Goal: Information Seeking & Learning: Find specific fact

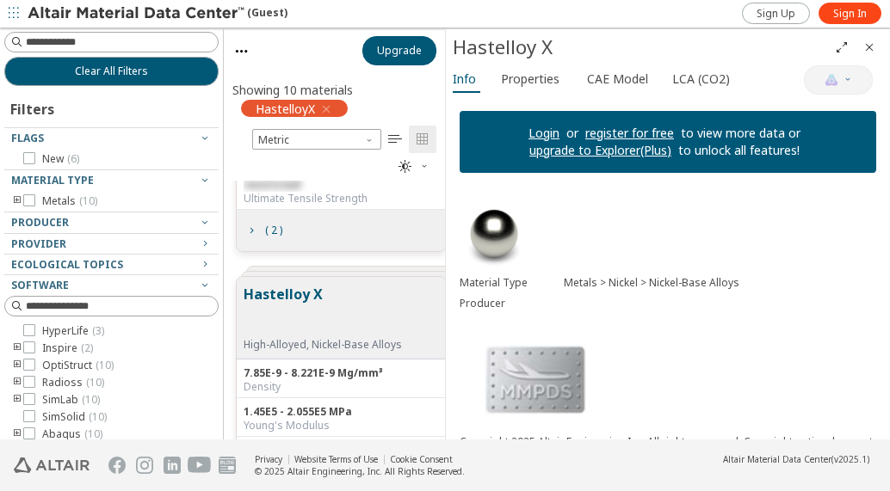
scroll to position [592, 0]
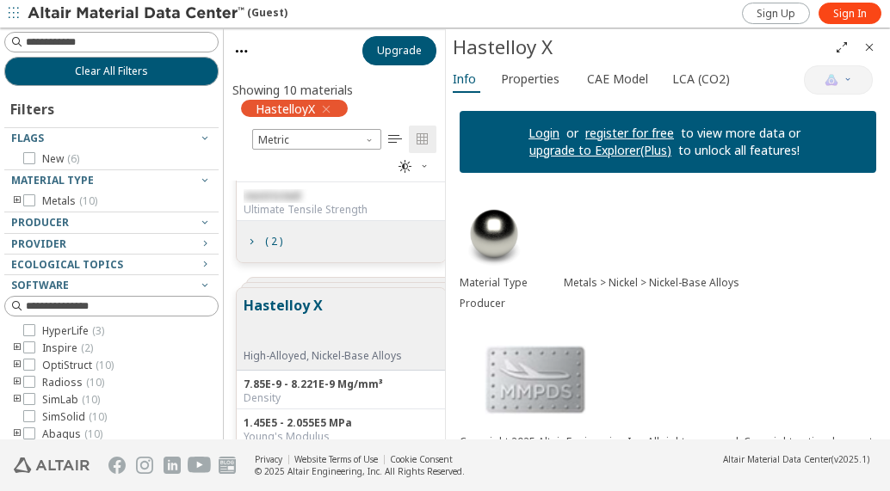
click at [317, 314] on button "Hastelloy X" at bounding box center [322, 322] width 158 height 54
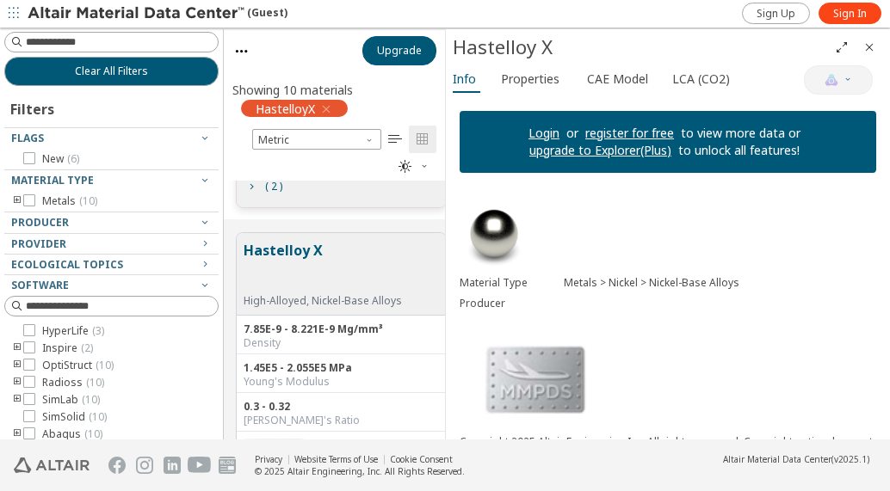
scroll to position [678, 0]
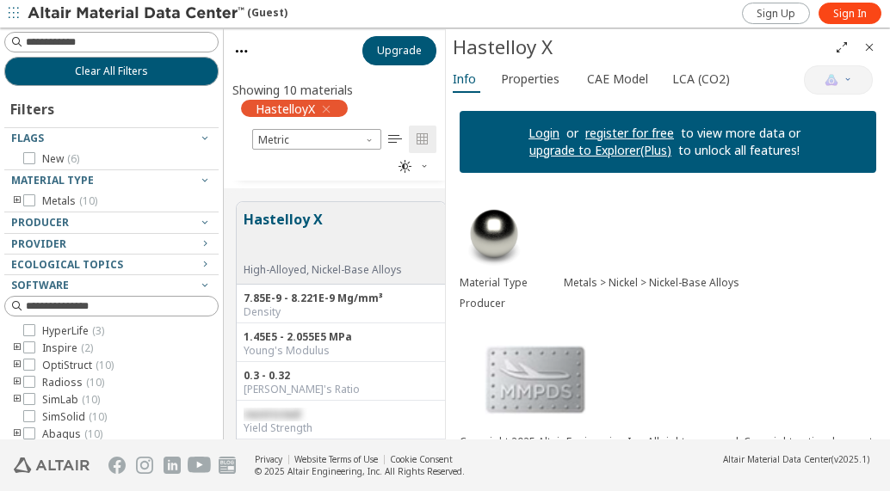
click at [311, 309] on div "Density" at bounding box center [340, 312] width 195 height 14
drag, startPoint x: 328, startPoint y: 296, endPoint x: 241, endPoint y: 300, distance: 87.0
click at [241, 300] on div "7.85E-9 - 8.221E-9 Mg/mm³ Density" at bounding box center [341, 304] width 209 height 39
copy div "7.85E-9 - 8.221E-9"
click at [342, 326] on div "1.45E5 - 2.055E5 MPa Young's Modulus" at bounding box center [341, 343] width 209 height 39
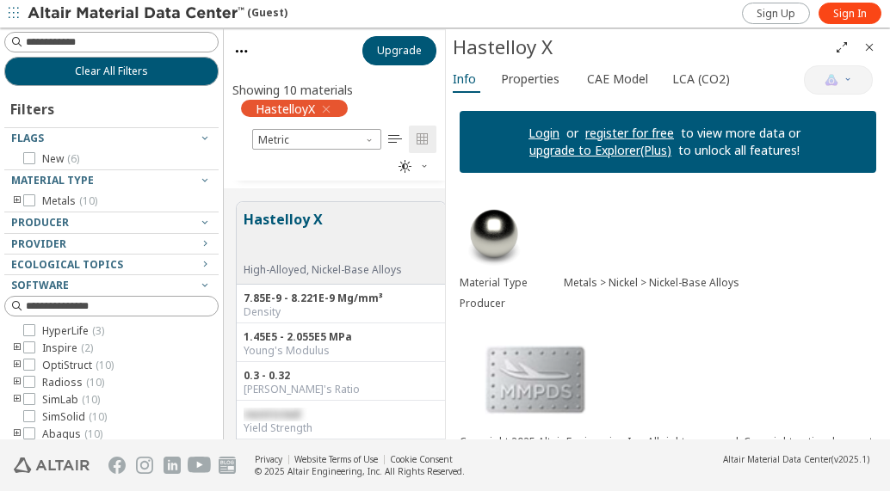
click at [281, 219] on button "Hastelloy X" at bounding box center [322, 236] width 158 height 54
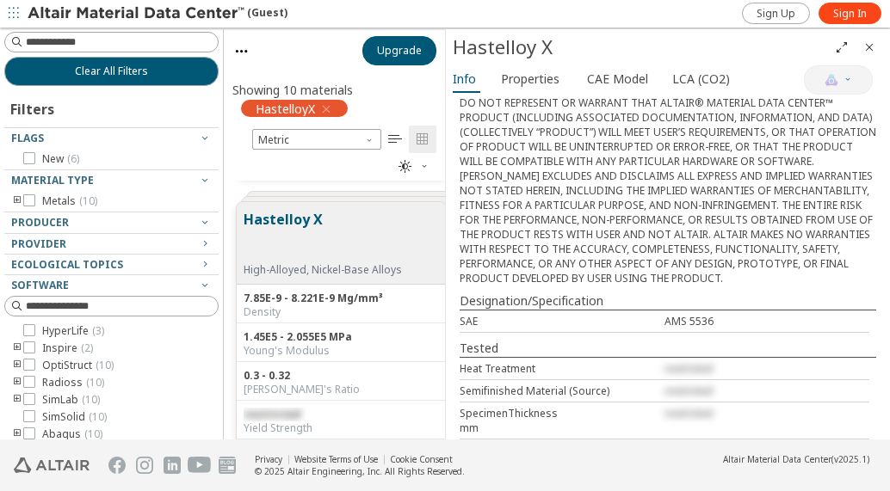
scroll to position [426, 0]
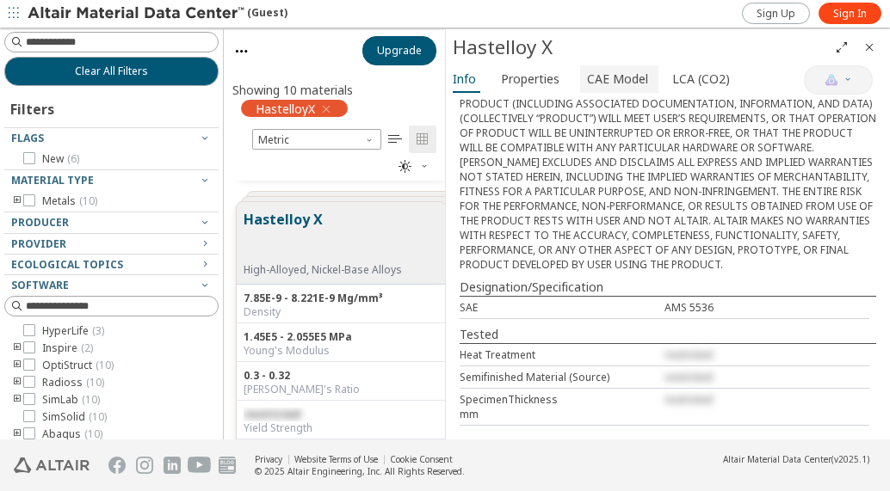
click at [622, 78] on span "CAE Model" at bounding box center [617, 79] width 61 height 28
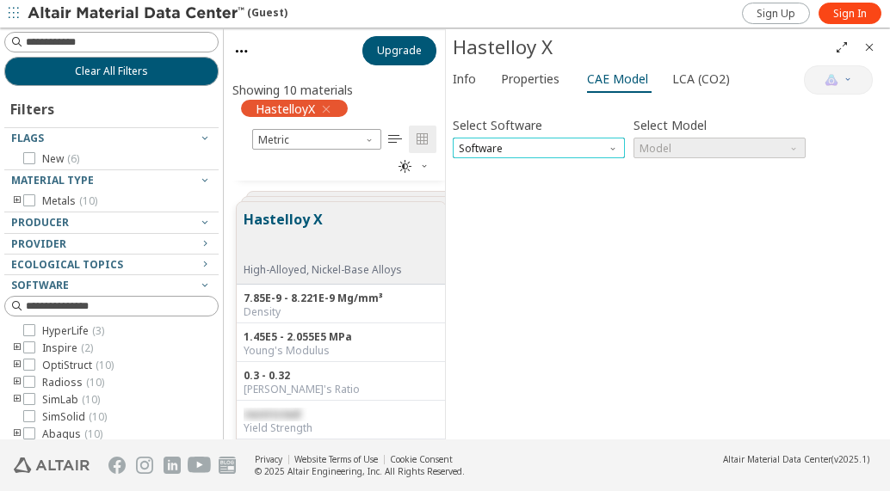
click at [576, 147] on span "Software" at bounding box center [539, 148] width 172 height 21
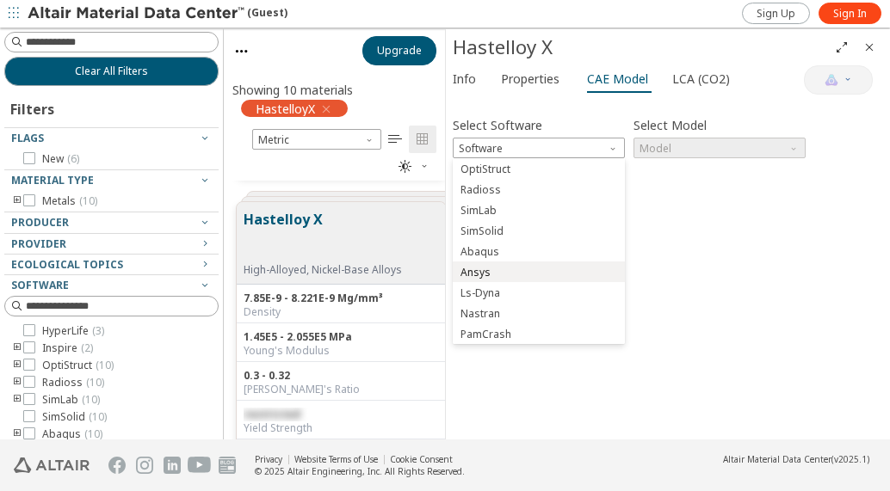
click at [511, 273] on span "Ansys" at bounding box center [538, 273] width 158 height 12
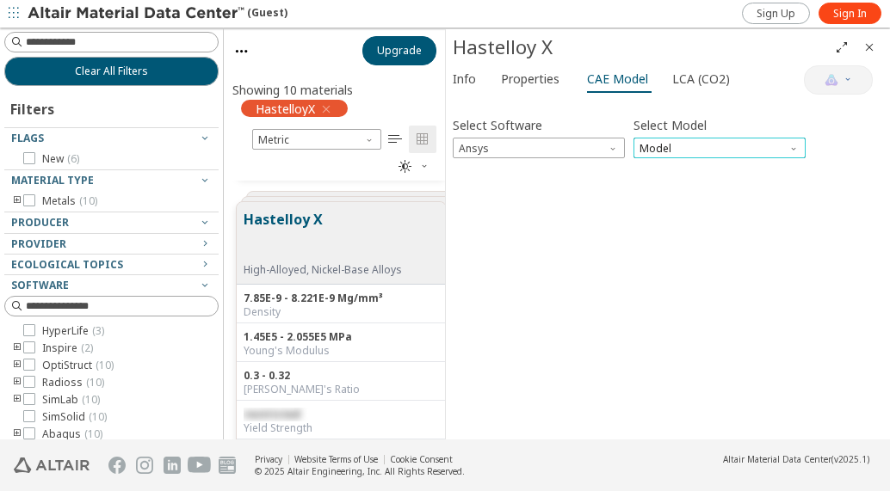
click at [739, 148] on span "Model" at bounding box center [719, 148] width 172 height 21
click at [700, 170] on span "Elastic" at bounding box center [719, 169] width 158 height 12
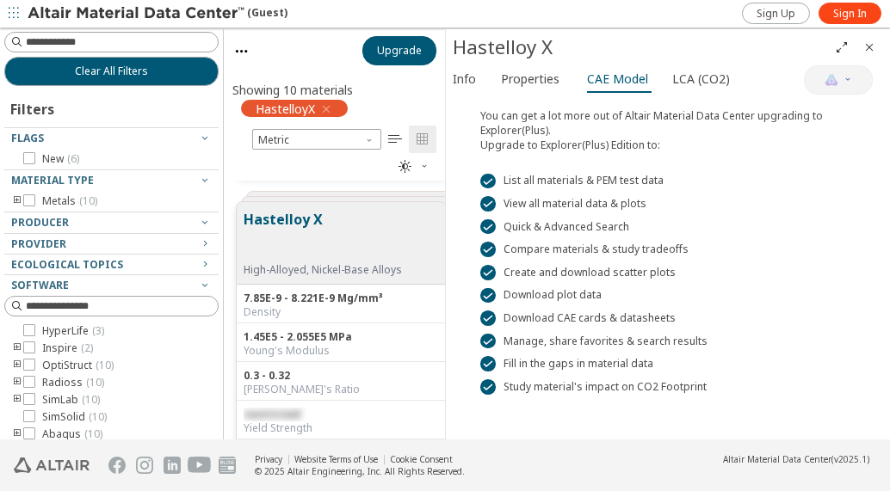
scroll to position [483, 0]
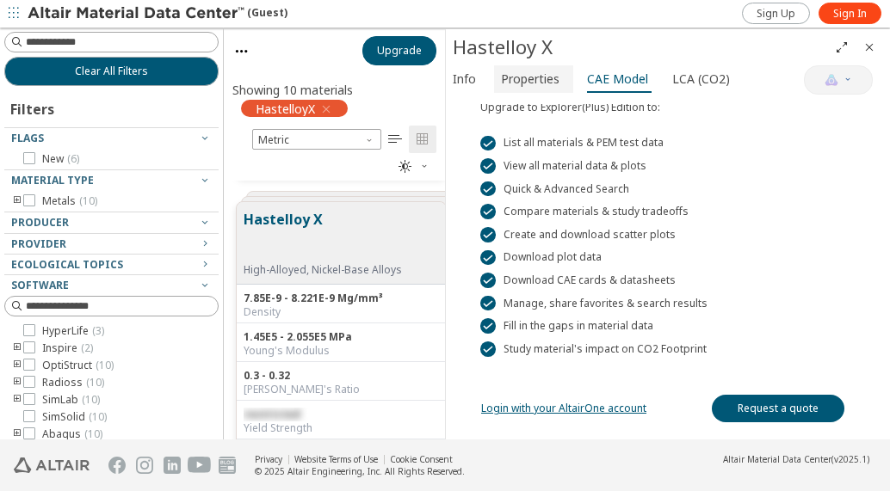
click at [533, 77] on span "Properties" at bounding box center [530, 79] width 59 height 28
